Goal: Information Seeking & Learning: Learn about a topic

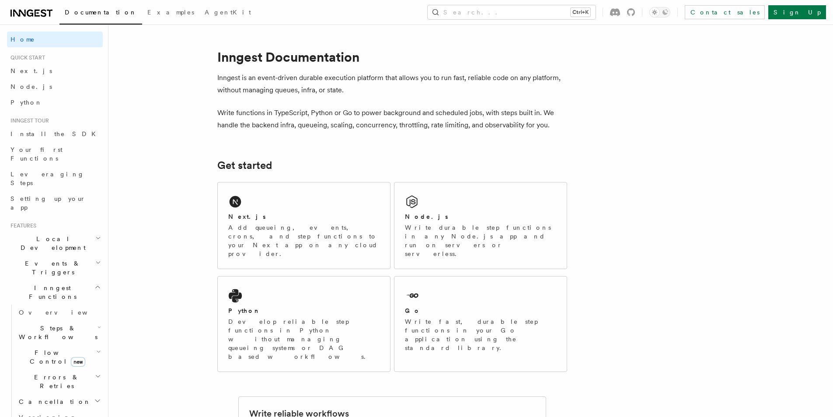
click at [360, 83] on p "Inngest is an event-driven durable execution platform that allows you to run fa…" at bounding box center [392, 84] width 350 height 24
click at [363, 80] on p "Inngest is an event-driven durable execution platform that allows you to run fa…" at bounding box center [392, 84] width 350 height 24
click at [447, 78] on p "Inngest is an event-driven durable execution platform that allows you to run fa…" at bounding box center [392, 84] width 350 height 24
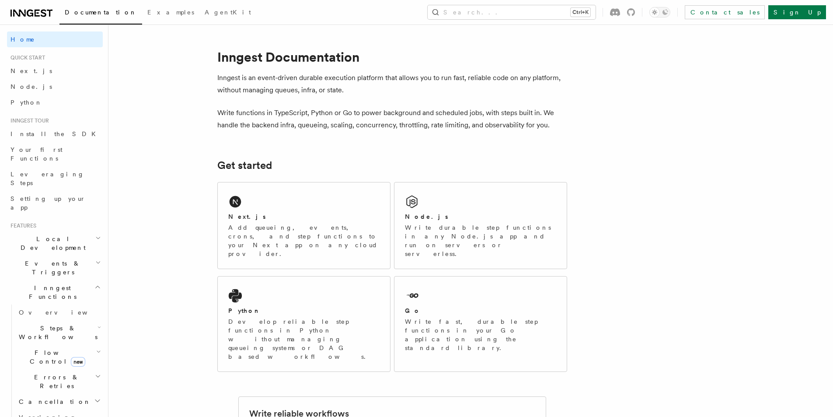
click at [447, 93] on p "Inngest is an event-driven durable execution platform that allows you to run fa…" at bounding box center [392, 84] width 350 height 24
click at [414, 113] on p "Write functions in TypeScript, Python or Go to power background and scheduled j…" at bounding box center [392, 119] width 350 height 24
click at [465, 113] on p "Write functions in TypeScript, Python or Go to power background and scheduled j…" at bounding box center [392, 119] width 350 height 24
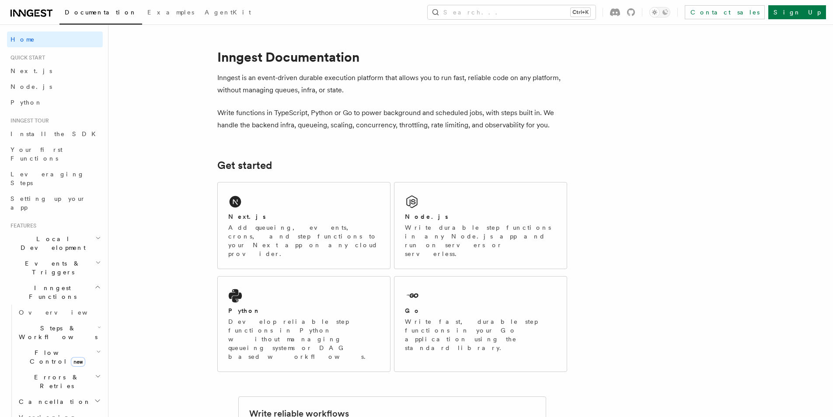
click at [232, 128] on p "Write functions in TypeScript, Python or Go to power background and scheduled j…" at bounding box center [392, 119] width 350 height 24
click at [268, 128] on p "Write functions in TypeScript, Python or Go to power background and scheduled j…" at bounding box center [392, 119] width 350 height 24
click at [295, 126] on p "Write functions in TypeScript, Python or Go to power background and scheduled j…" at bounding box center [392, 119] width 350 height 24
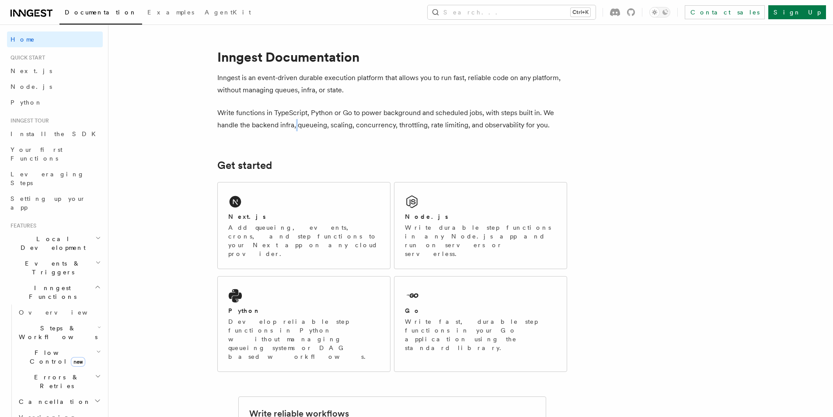
click at [295, 126] on p "Write functions in TypeScript, Python or Go to power background and scheduled j…" at bounding box center [392, 119] width 350 height 24
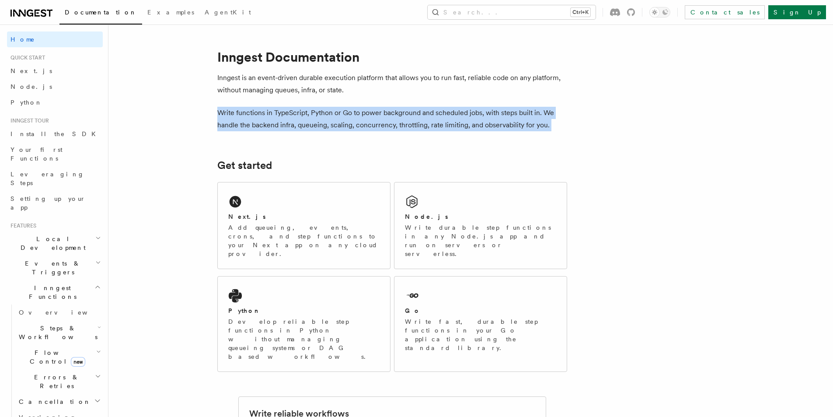
click at [295, 126] on p "Write functions in TypeScript, Python or Go to power background and scheduled j…" at bounding box center [392, 119] width 350 height 24
click at [340, 126] on p "Write functions in TypeScript, Python or Go to power background and scheduled j…" at bounding box center [392, 119] width 350 height 24
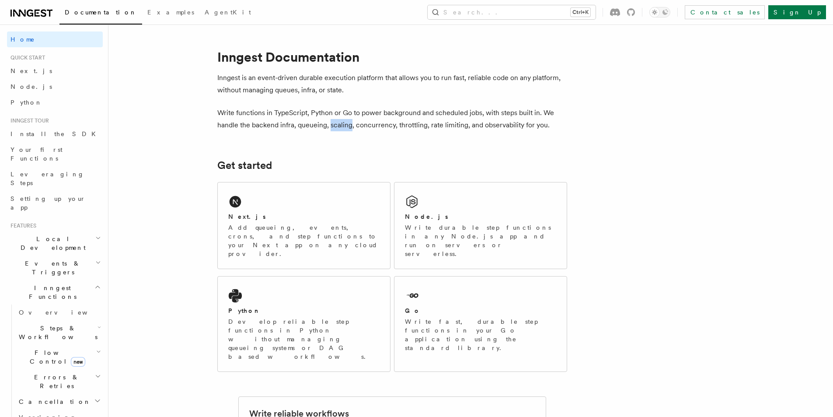
click at [340, 126] on p "Write functions in TypeScript, Python or Go to power background and scheduled j…" at bounding box center [392, 119] width 350 height 24
click at [376, 126] on p "Write functions in TypeScript, Python or Go to power background and scheduled j…" at bounding box center [392, 119] width 350 height 24
click at [422, 125] on p "Write functions in TypeScript, Python or Go to power background and scheduled j…" at bounding box center [392, 119] width 350 height 24
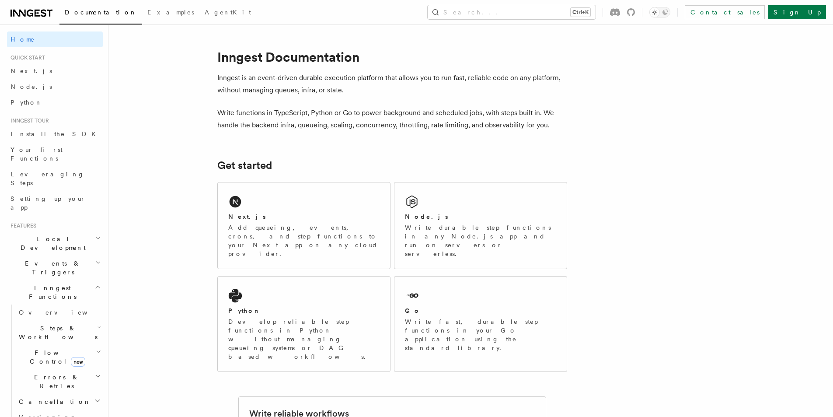
click at [147, 9] on span "Examples" at bounding box center [170, 12] width 47 height 7
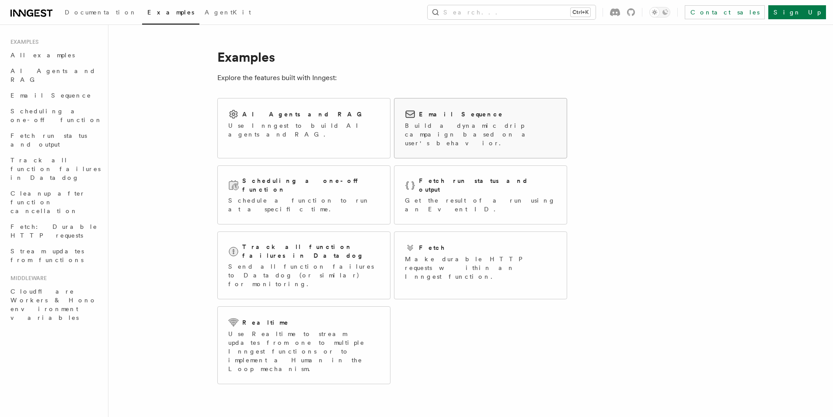
click at [460, 118] on h2 "Email Sequence" at bounding box center [461, 114] width 84 height 9
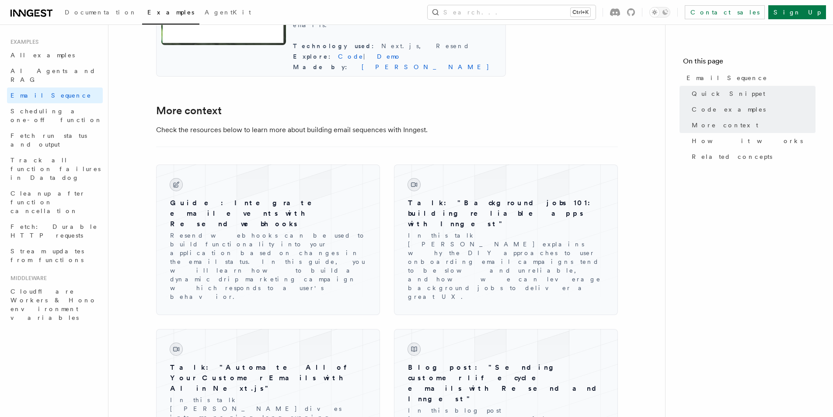
scroll to position [961, 0]
